Goal: Transaction & Acquisition: Purchase product/service

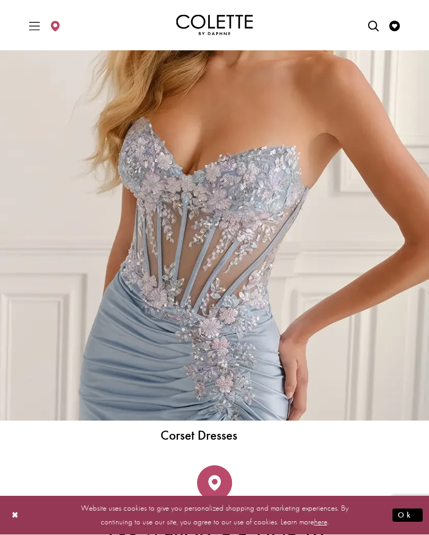
scroll to position [3347, 0]
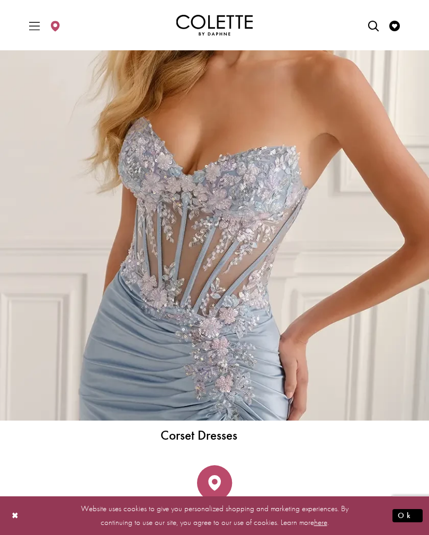
click at [40, 29] on icon "Toggle Main Navigation Menu" at bounding box center [34, 26] width 11 height 11
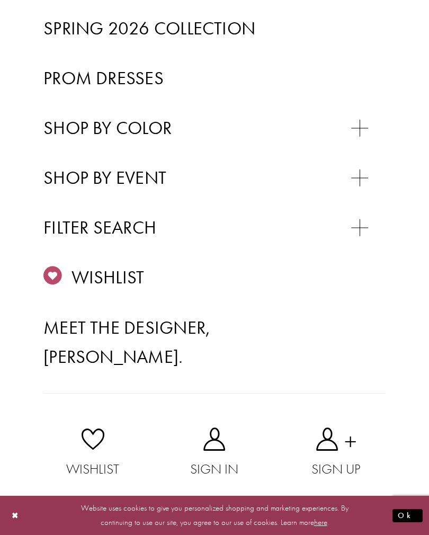
scroll to position [260, 0]
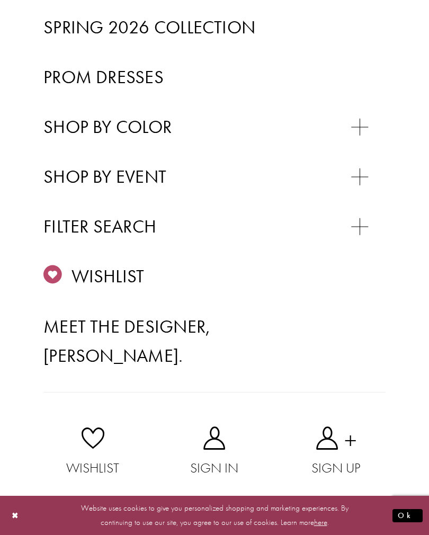
click at [214, 35] on span "Spring 2026 Collection" at bounding box center [149, 26] width 212 height 23
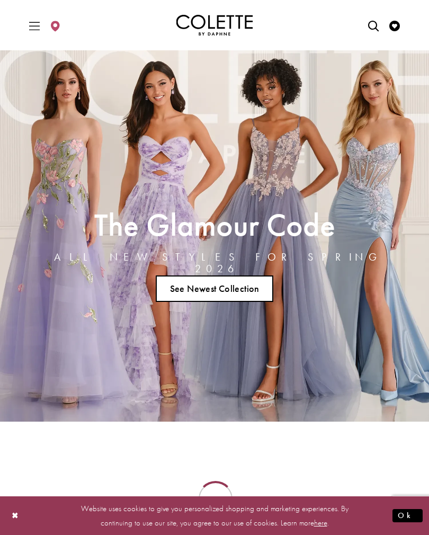
click at [37, 28] on icon "Toggle Main Navigation Menu" at bounding box center [34, 26] width 11 height 11
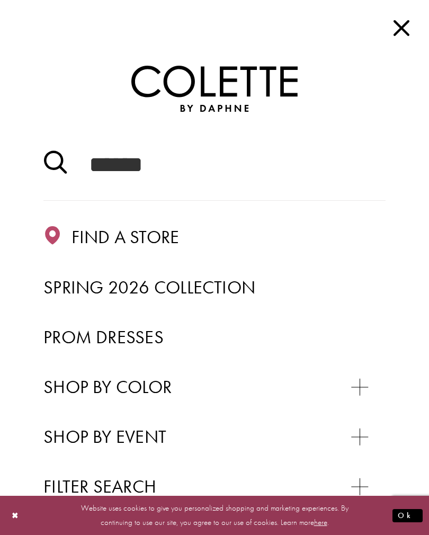
click at [399, 32] on span "Close Main Navbar" at bounding box center [401, 28] width 24 height 24
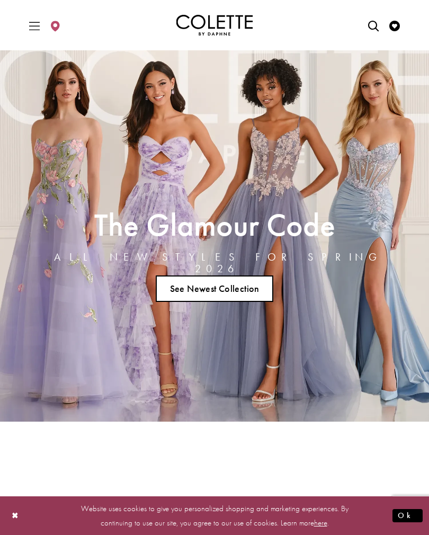
click at [397, 40] on link "Visit Wishlist Page" at bounding box center [395, 25] width 16 height 29
